Goal: Task Accomplishment & Management: Use online tool/utility

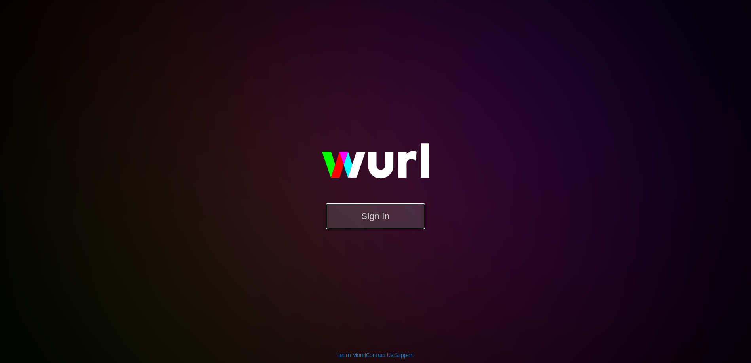
click at [361, 213] on button "Sign In" at bounding box center [375, 216] width 99 height 26
click at [364, 211] on button "Sign In" at bounding box center [375, 216] width 99 height 26
click at [388, 221] on button "Sign In" at bounding box center [375, 216] width 99 height 26
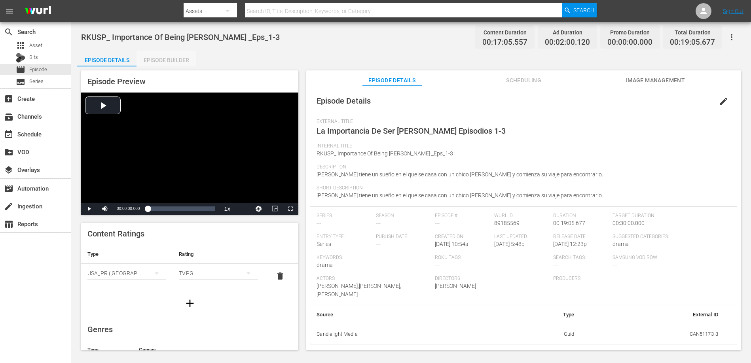
click at [165, 54] on div "Episode Builder" at bounding box center [166, 60] width 59 height 19
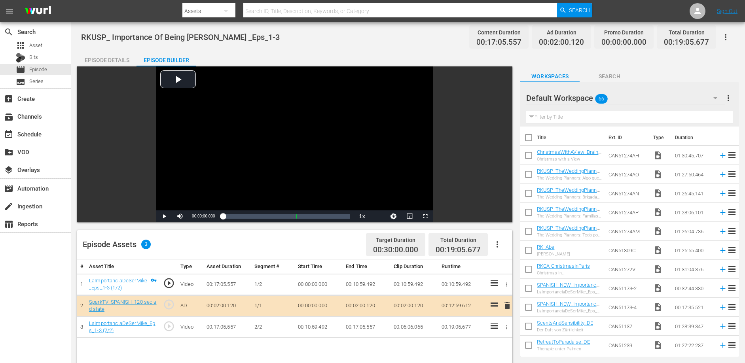
click at [100, 65] on div "Episode Details" at bounding box center [106, 60] width 59 height 19
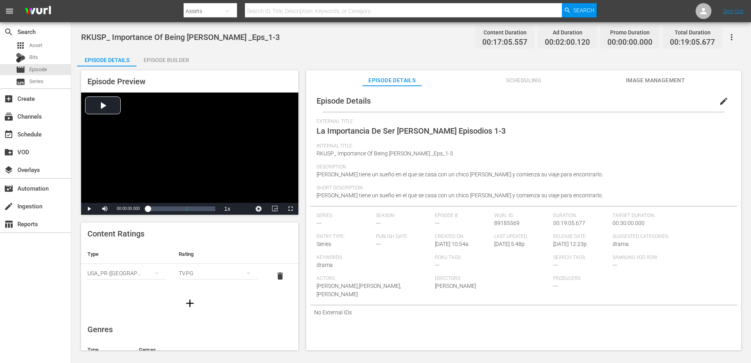
click at [519, 85] on button "Scheduling" at bounding box center [523, 78] width 59 height 16
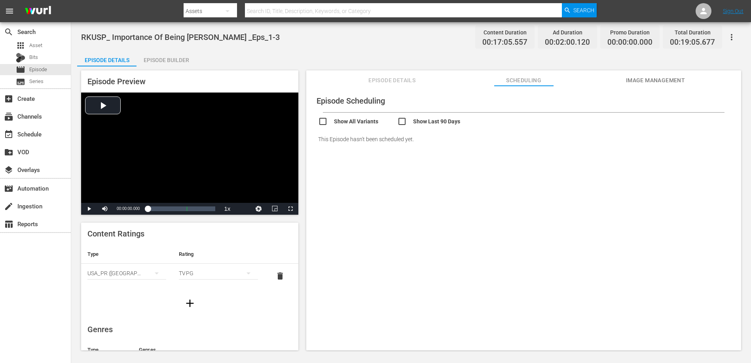
click at [408, 77] on span "Episode Details" at bounding box center [392, 81] width 59 height 10
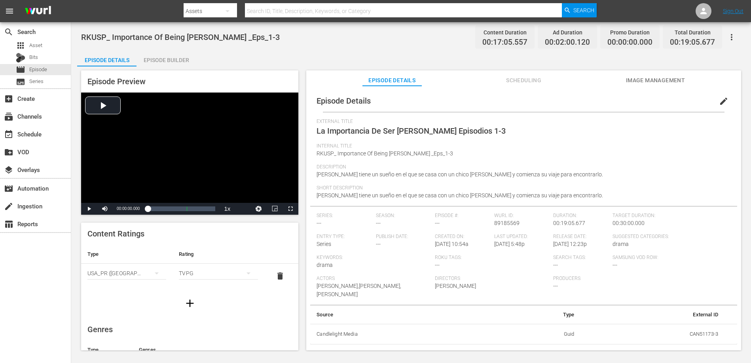
click at [389, 40] on div "RKUSP_ Importance Of Being Mike _Eps_1-3 Content Duration 00:17:05.557 Ad Durat…" at bounding box center [411, 37] width 660 height 18
click at [178, 59] on div "Episode Builder" at bounding box center [166, 60] width 59 height 19
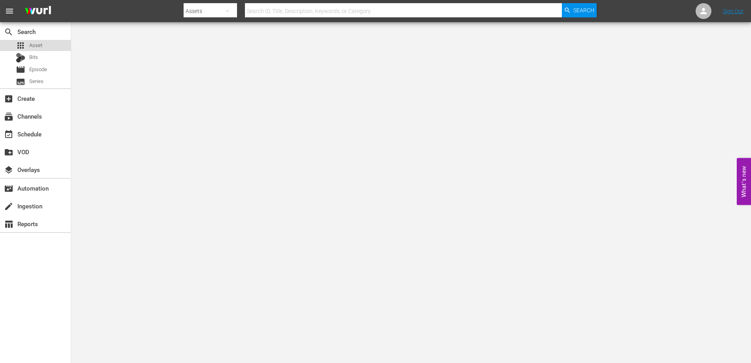
click at [40, 41] on div "apps Asset" at bounding box center [29, 45] width 27 height 11
